Goal: Find contact information: Find contact information

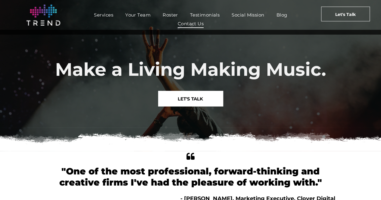
click at [189, 25] on span "Contact Us" at bounding box center [191, 23] width 26 height 9
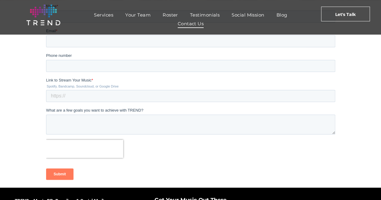
scroll to position [107, 0]
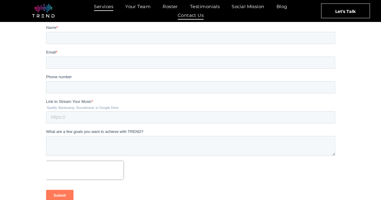
click at [111, 6] on span "Services" at bounding box center [103, 6] width 19 height 9
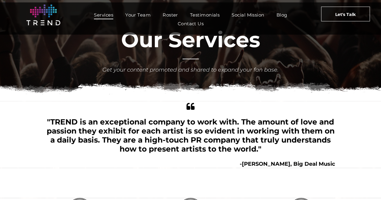
scroll to position [22, 0]
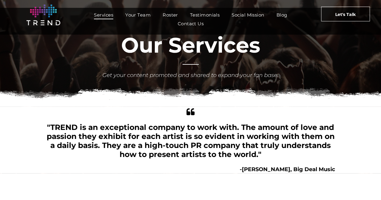
click at [26, 156] on div "Services "TREND is an exceptional company to work with. The amount of love and …" at bounding box center [190, 140] width 381 height 67
